Goal: Task Accomplishment & Management: Use online tool/utility

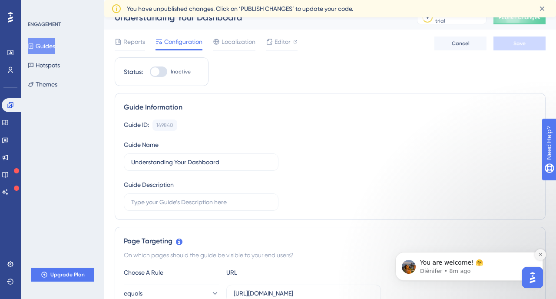
click at [541, 254] on icon "Dismiss notification" at bounding box center [540, 254] width 5 height 5
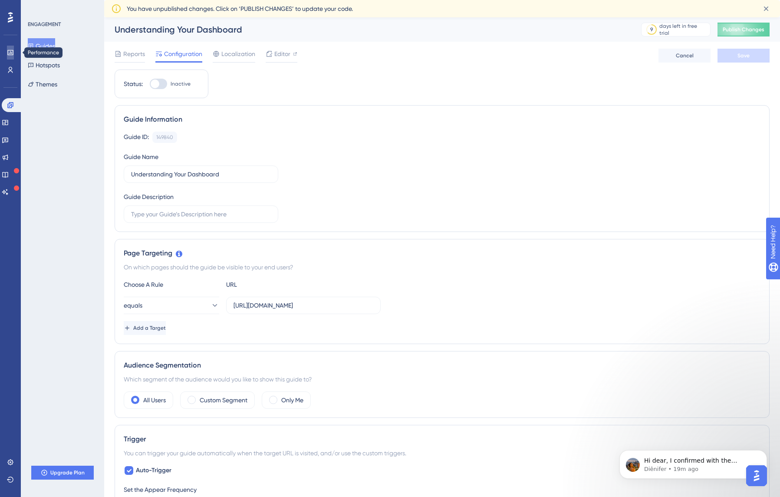
click at [12, 52] on icon at bounding box center [10, 52] width 7 height 7
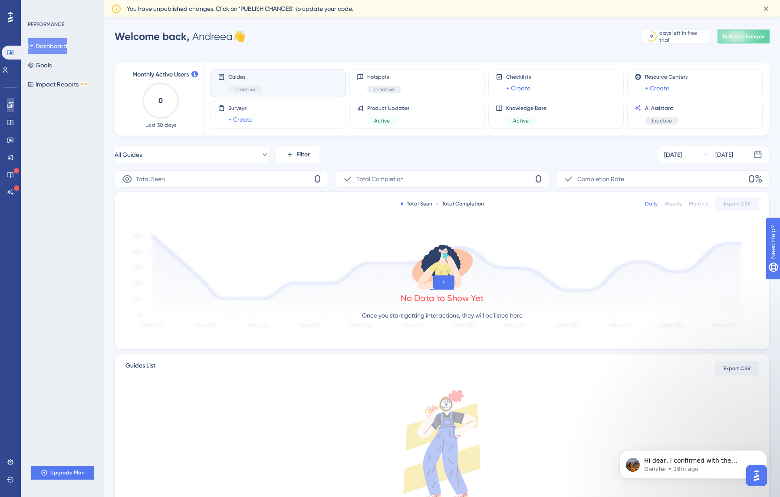
click at [13, 109] on link at bounding box center [10, 105] width 7 height 14
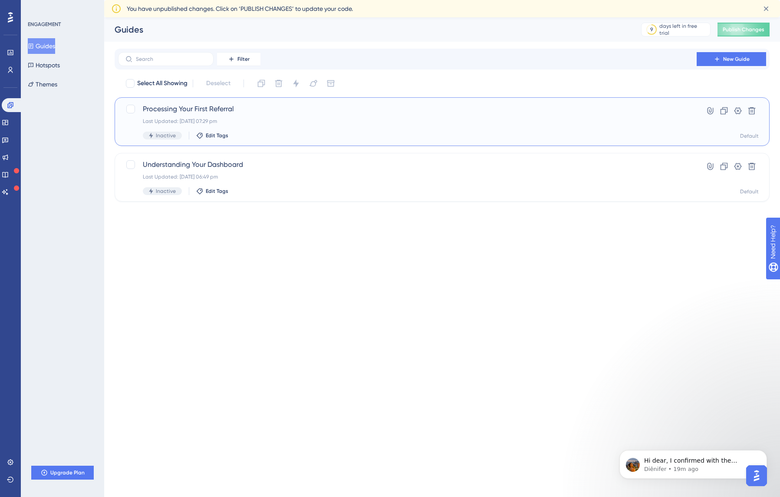
click at [204, 109] on span "Processing Your First Referral" at bounding box center [407, 109] width 529 height 10
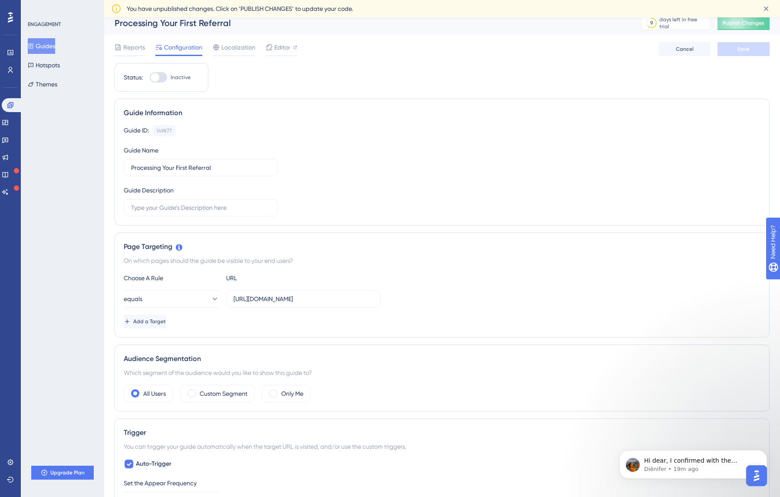
scroll to position [10, 0]
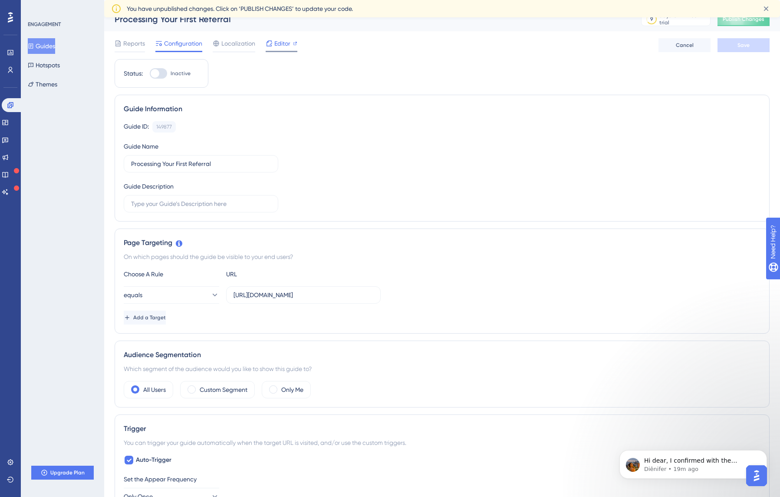
click at [285, 41] on span "Editor" at bounding box center [282, 43] width 16 height 10
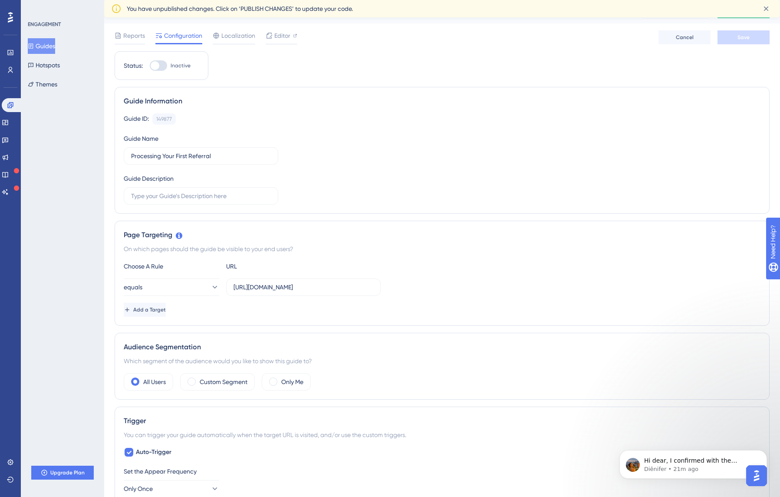
scroll to position [19, 0]
click at [341, 286] on input "https://referrals-dev.elyndra.co.uk/" at bounding box center [304, 287] width 140 height 10
drag, startPoint x: 341, startPoint y: 286, endPoint x: 223, endPoint y: 289, distance: 118.1
click at [223, 289] on div "equals https://referrals-dev.elyndra.co.uk/" at bounding box center [252, 286] width 257 height 17
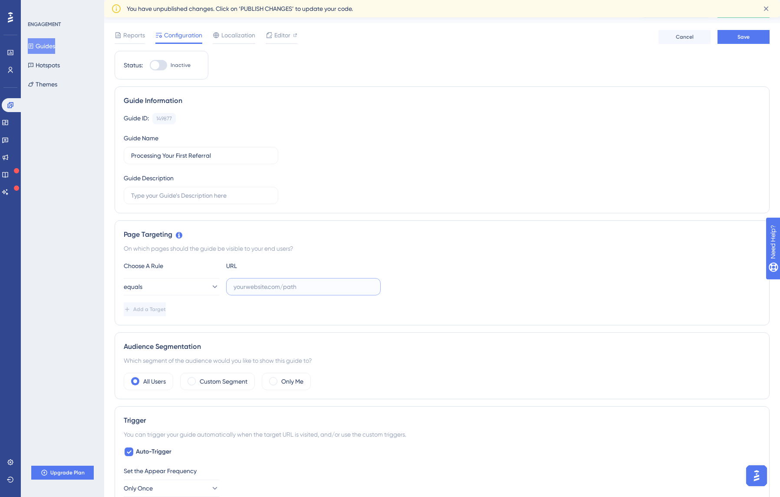
click at [268, 286] on input "text" at bounding box center [304, 287] width 140 height 10
paste input "https://referrals.elyndra.co.uk/home"
type input "https://referrals.elyndra.co.uk/home"
click at [427, 288] on div "equals https://referrals.elyndra.co.uk/home" at bounding box center [442, 286] width 637 height 17
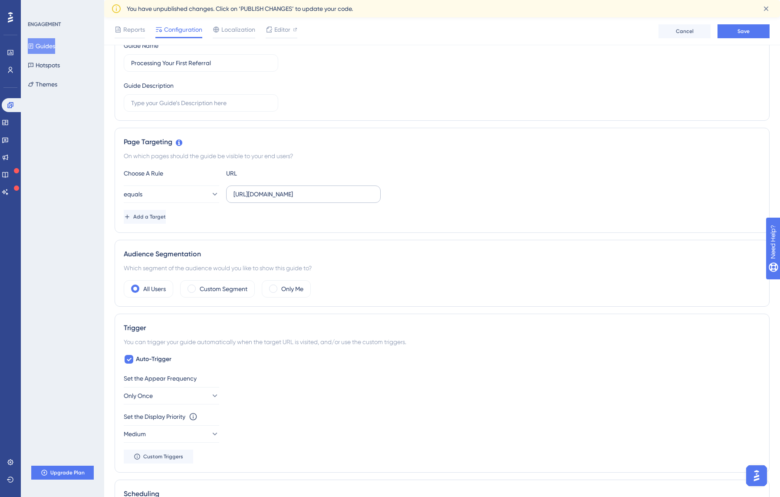
scroll to position [0, 0]
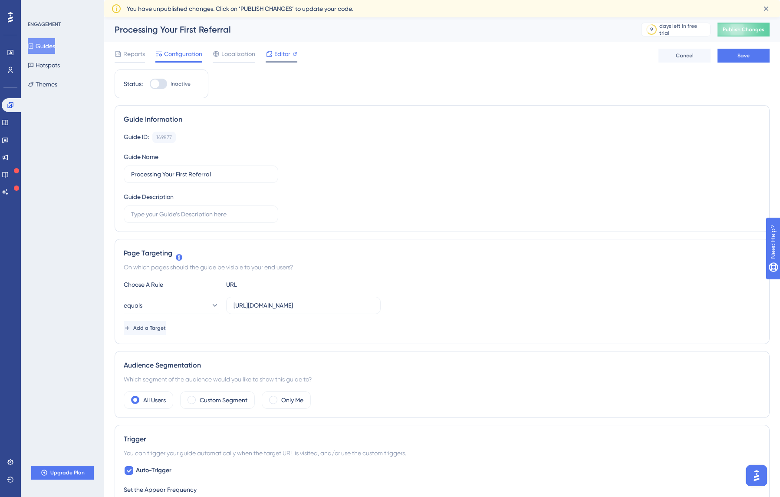
click at [281, 53] on span "Editor" at bounding box center [282, 54] width 16 height 10
click at [339, 298] on input "https://referrals.elyndra.co.uk/home" at bounding box center [304, 305] width 140 height 10
paste input "https://referrals.elyndra.co.uk/home"
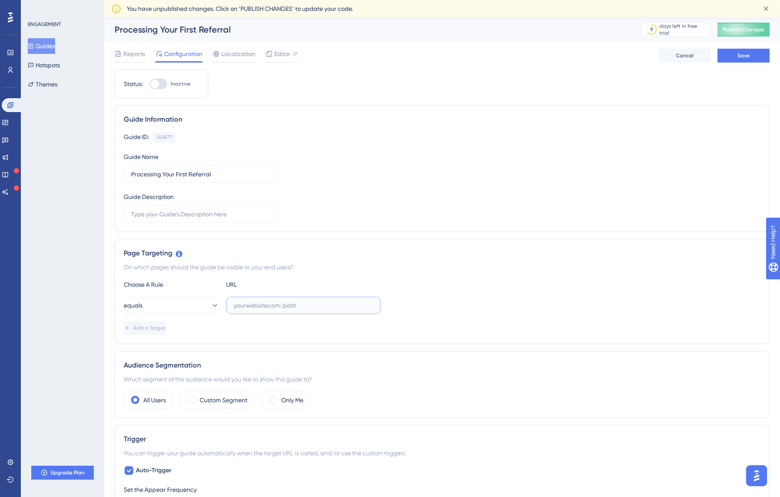
type input "https://referrals.elyndra.co.uk/home"
click at [404, 298] on div "Add a Target" at bounding box center [442, 328] width 637 height 14
click at [280, 52] on span "Editor" at bounding box center [282, 54] width 16 height 10
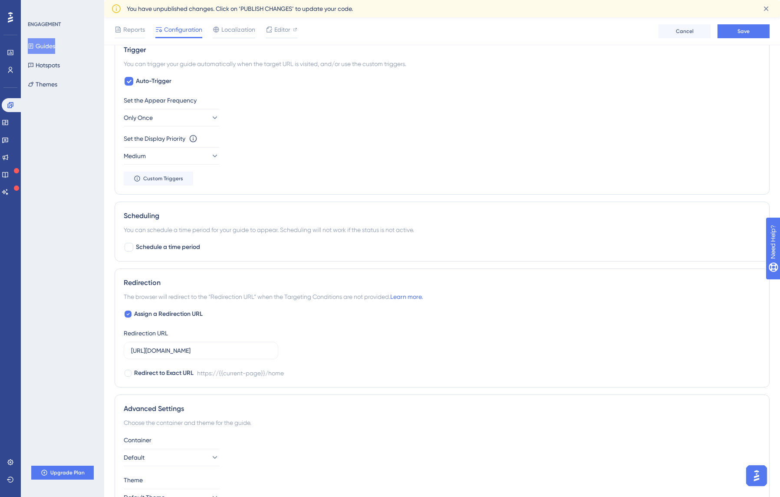
scroll to position [400, 0]
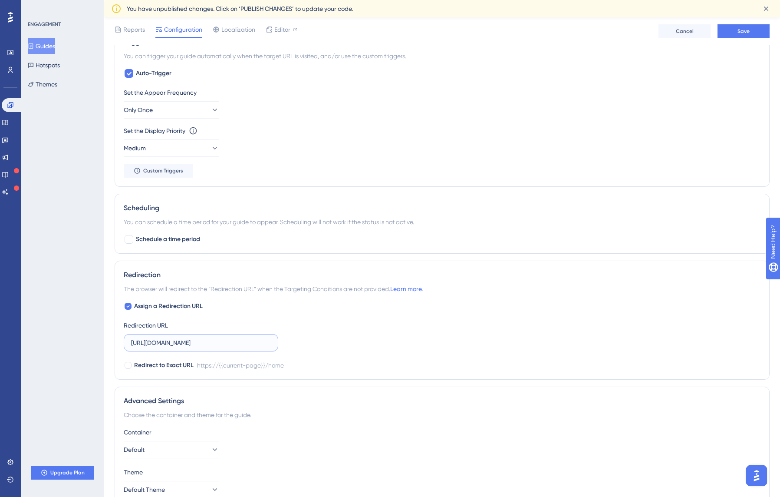
click at [255, 298] on input "https://referrals-dev.elyndra.co.uk/home" at bounding box center [201, 343] width 140 height 10
paste input "https://referrals.elyndra.co.uk/home"
type input "https://referrals.elyndra.co.uk/home"
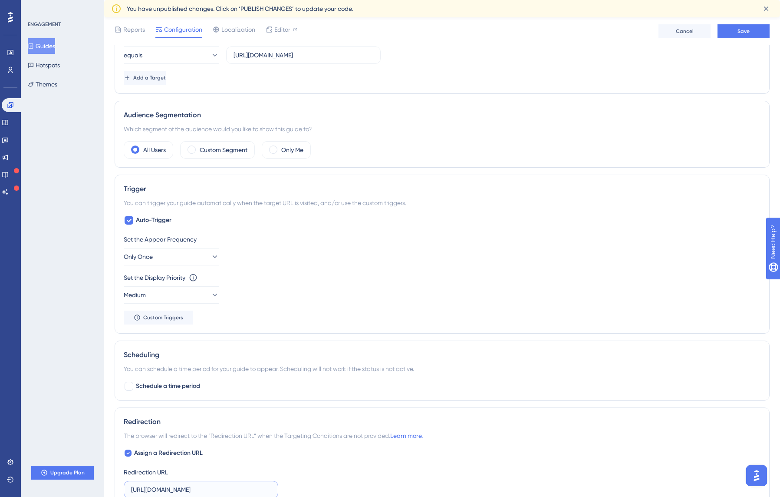
scroll to position [223, 0]
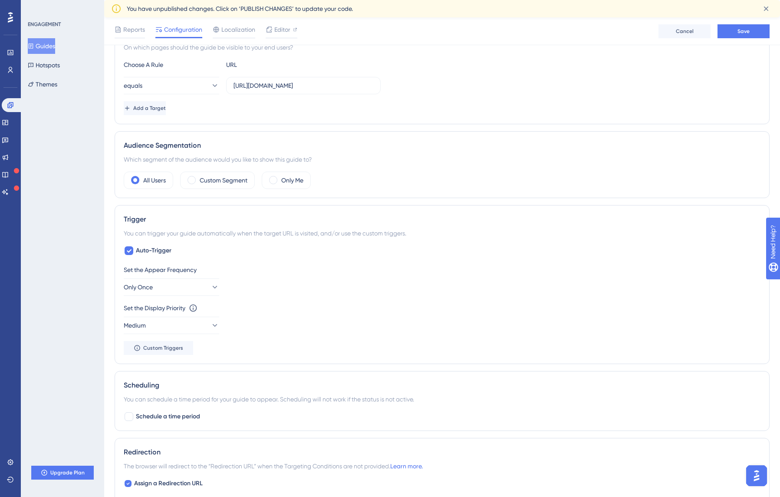
click at [555, 39] on div "Reports Configuration Localization Editor Cancel Save" at bounding box center [442, 31] width 676 height 28
click at [555, 30] on span "Save" at bounding box center [744, 31] width 12 height 7
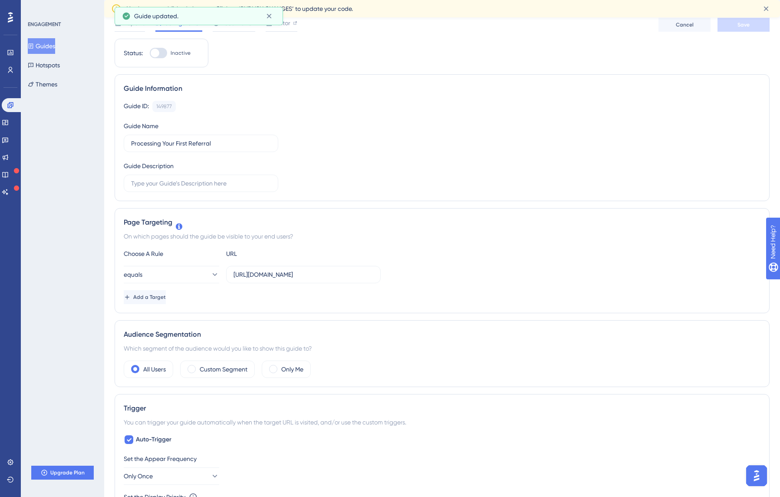
scroll to position [0, 0]
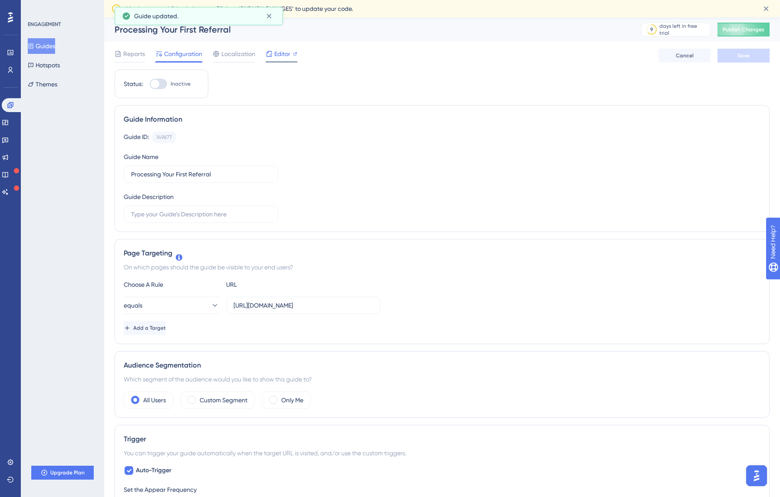
click at [274, 56] on div "Editor" at bounding box center [282, 54] width 32 height 10
click at [277, 54] on span "Editor" at bounding box center [282, 54] width 16 height 10
click at [46, 44] on button "Guides" at bounding box center [41, 46] width 27 height 16
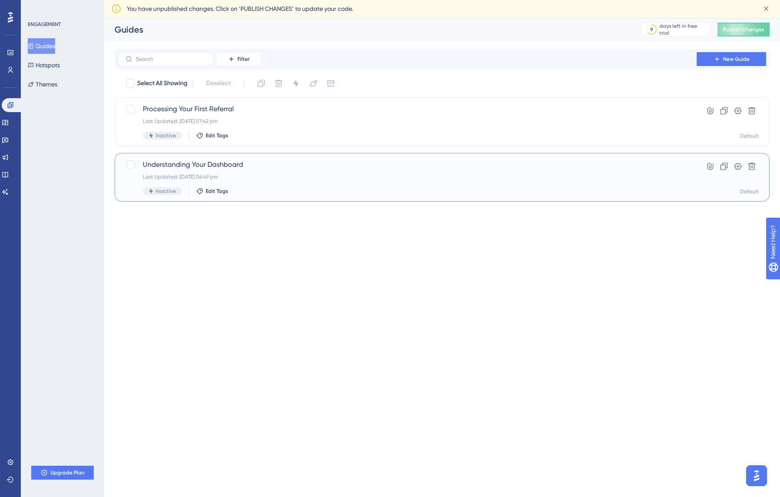
click at [217, 167] on span "Understanding Your Dashboard" at bounding box center [407, 164] width 529 height 10
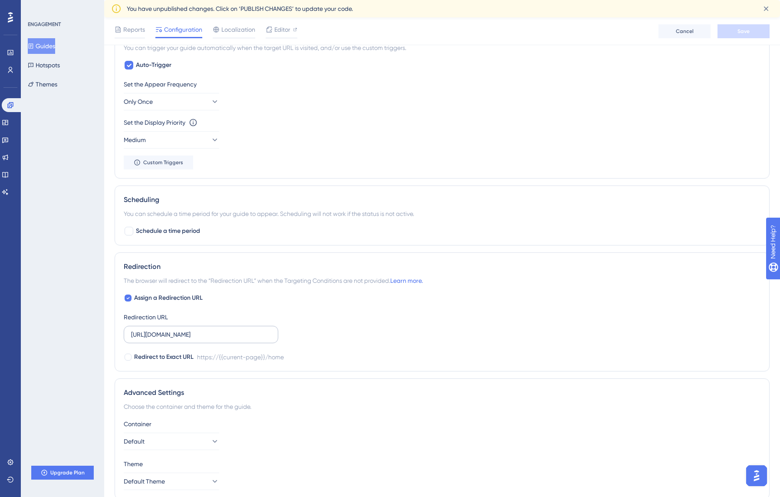
scroll to position [410, 0]
click at [257, 298] on input "https://referrals.elyndra.co.uk/home" at bounding box center [201, 333] width 140 height 10
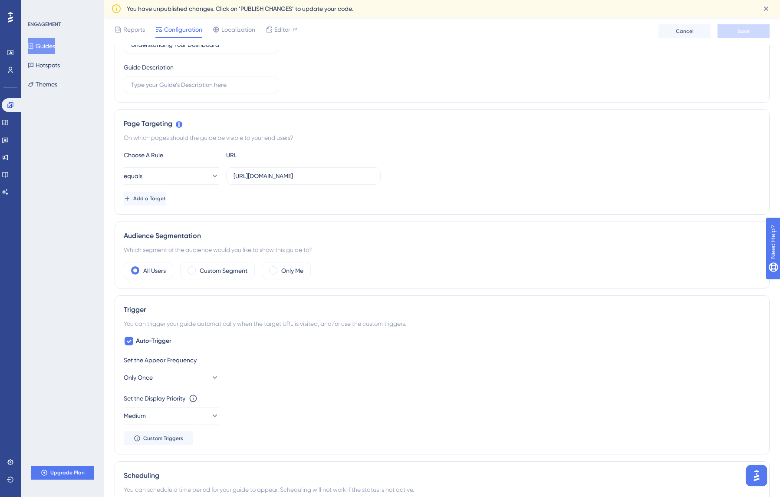
scroll to position [0, 0]
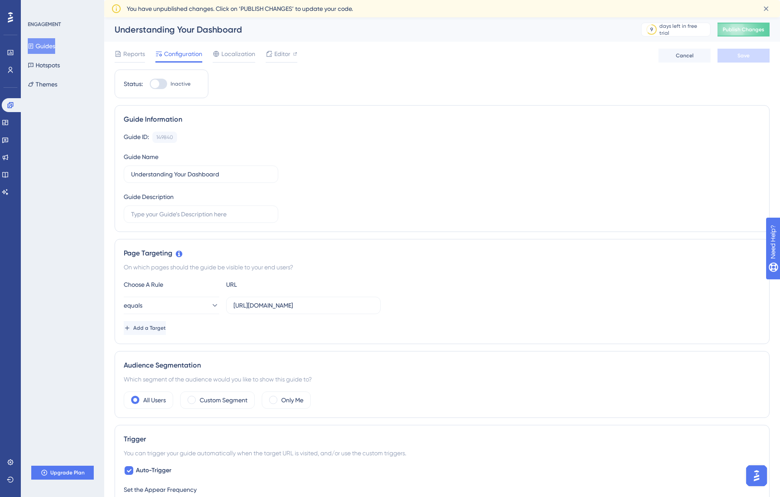
click at [47, 43] on button "Guides" at bounding box center [41, 46] width 27 height 16
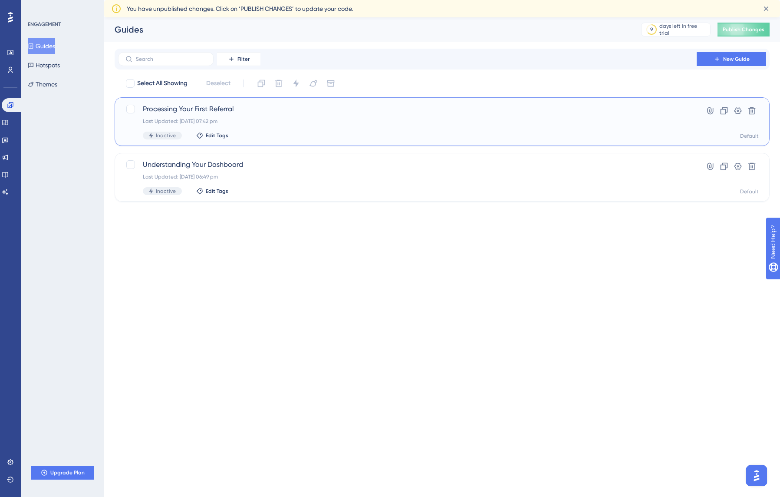
click at [163, 112] on span "Processing Your First Referral" at bounding box center [407, 109] width 529 height 10
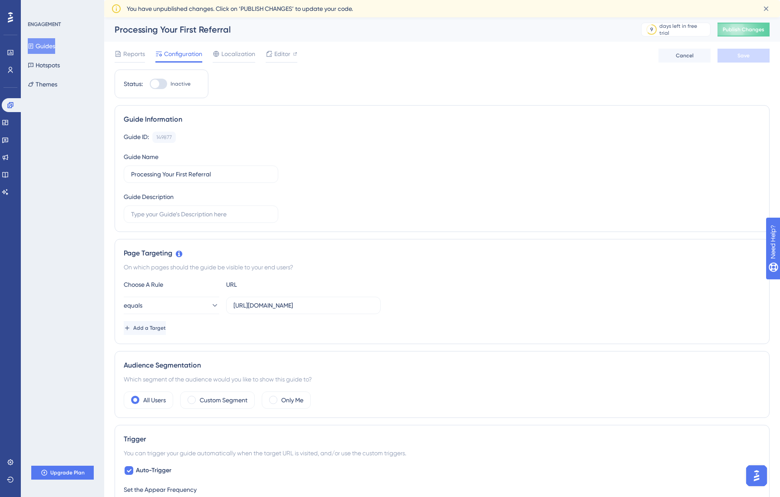
click at [555, 128] on div "Guide Information Guide ID: 149877 Copy Guide Name Processing Your First Referr…" at bounding box center [442, 168] width 655 height 127
click at [274, 49] on span "Editor" at bounding box center [282, 54] width 16 height 10
click at [277, 53] on span "Editor" at bounding box center [282, 54] width 16 height 10
